Goal: Obtain resource: Obtain resource

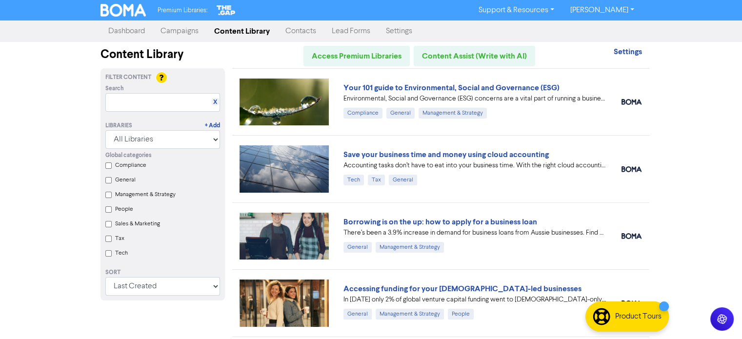
click at [118, 241] on label "Tax" at bounding box center [119, 238] width 9 height 9
click at [112, 241] on input "Tax" at bounding box center [108, 239] width 6 height 6
checkbox input "true"
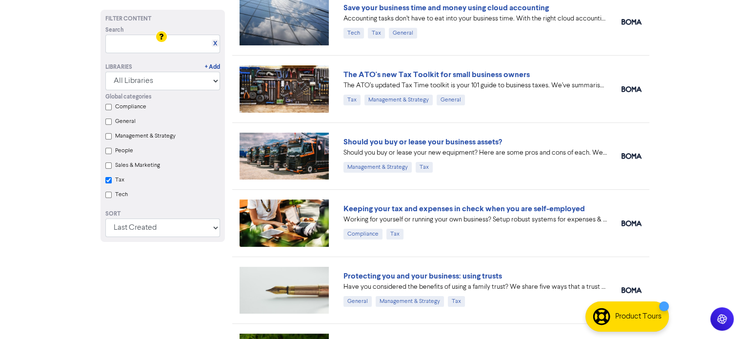
scroll to position [98, 0]
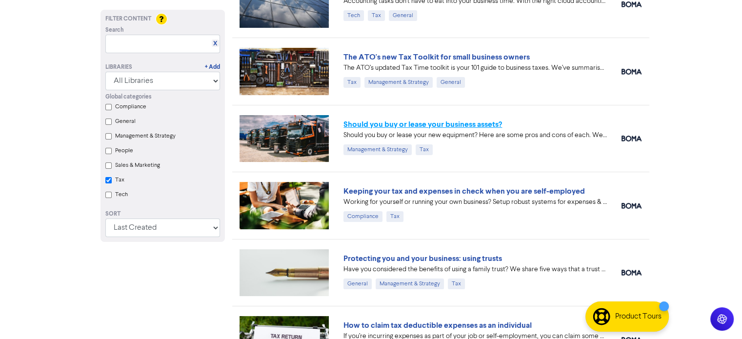
click at [417, 119] on link "Should you buy or lease your business assets?" at bounding box center [422, 124] width 158 height 10
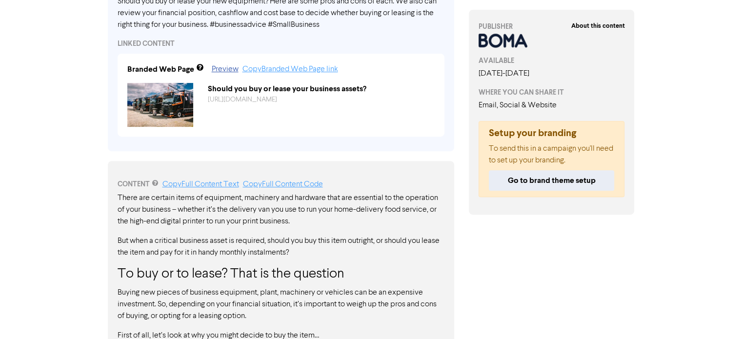
scroll to position [417, 0]
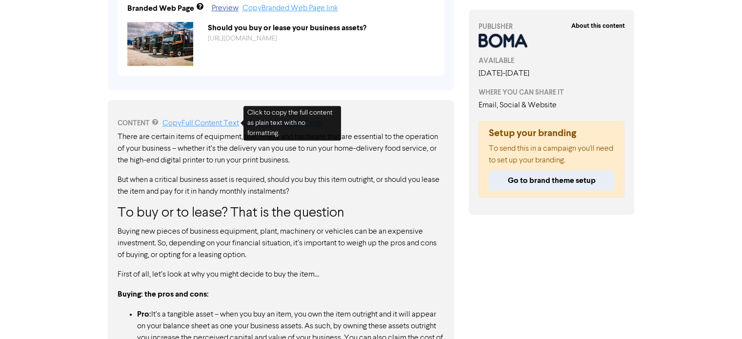
drag, startPoint x: 205, startPoint y: 124, endPoint x: 230, endPoint y: 109, distance: 29.8
click at [205, 124] on link "Copy Full Content Text" at bounding box center [200, 123] width 77 height 8
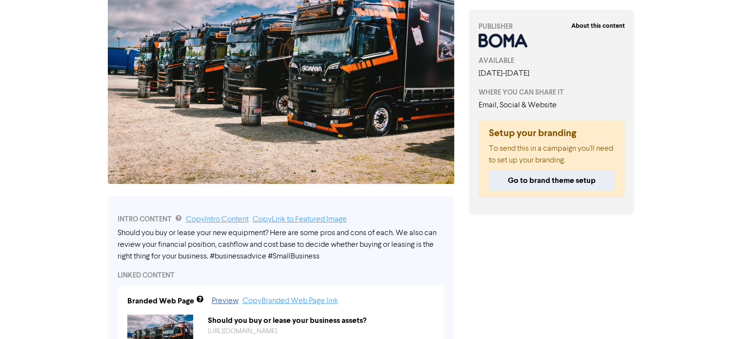
scroll to position [0, 0]
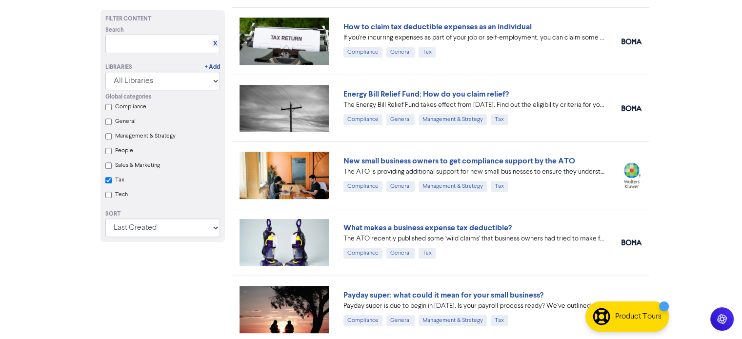
scroll to position [398, 0]
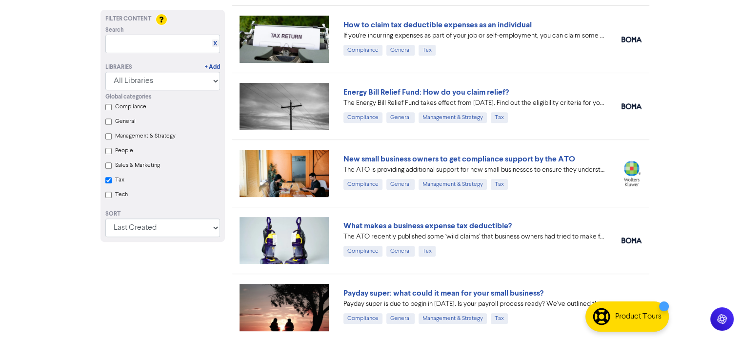
checkbox input "true"
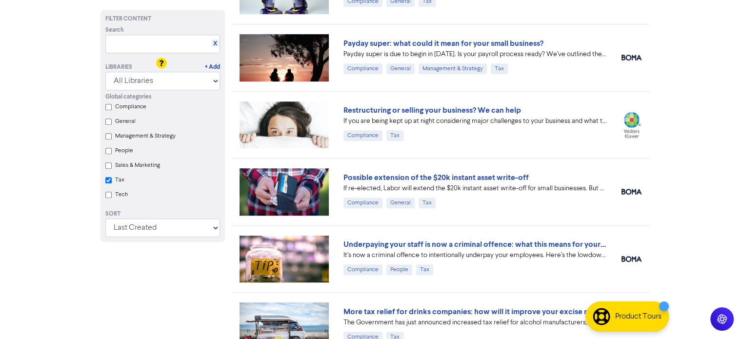
scroll to position [552, 0]
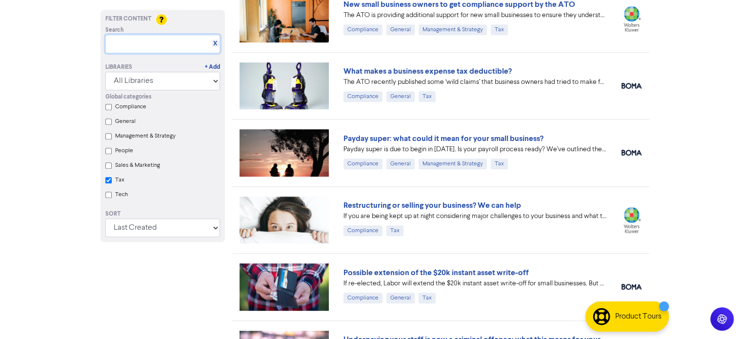
click at [174, 50] on input "text" at bounding box center [162, 44] width 115 height 19
type input "PROACTIVE"
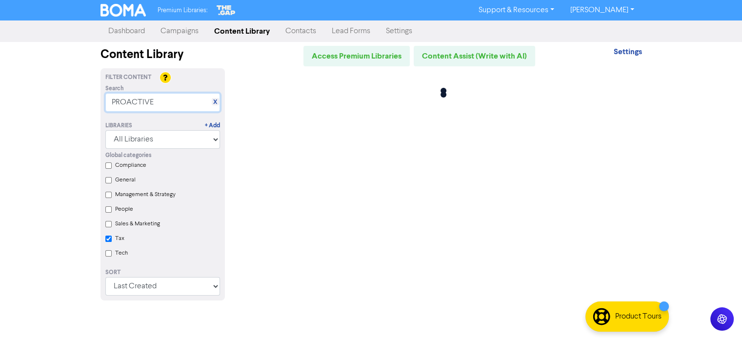
scroll to position [0, 0]
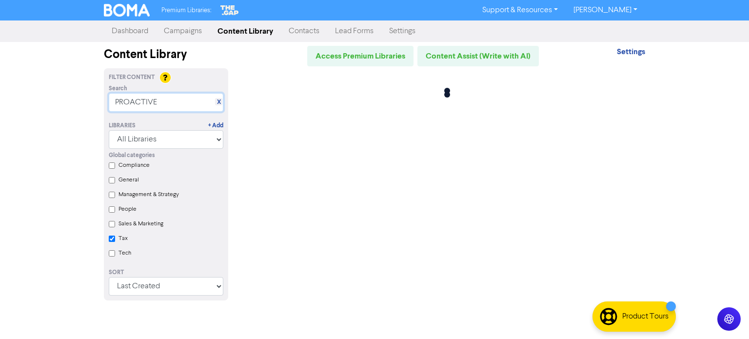
checkbox input "true"
type input "P"
type input "accounting"
checkbox input "true"
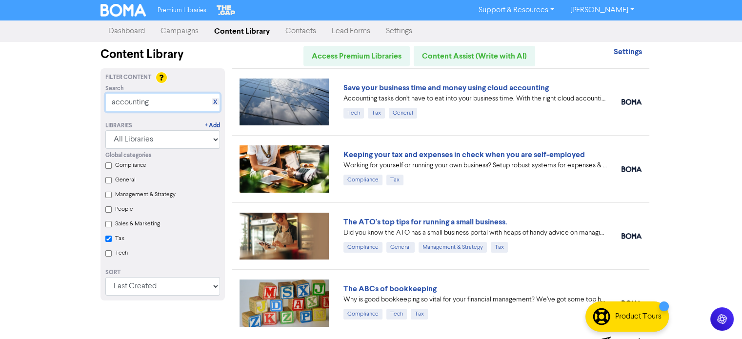
type input "accounting"
